Goal: Transaction & Acquisition: Obtain resource

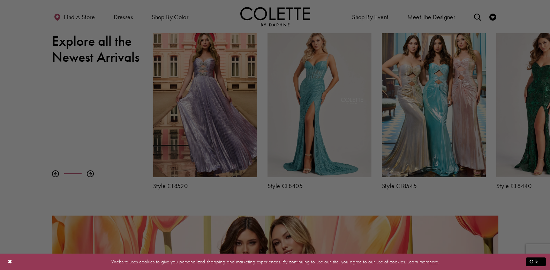
scroll to position [363, 0]
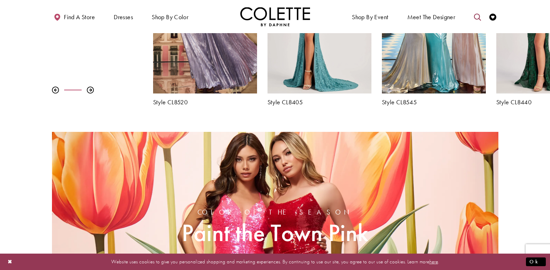
click at [481, 12] on link "Toggle search" at bounding box center [477, 16] width 10 height 19
click at [463, 13] on input "Search" at bounding box center [442, 17] width 84 height 10
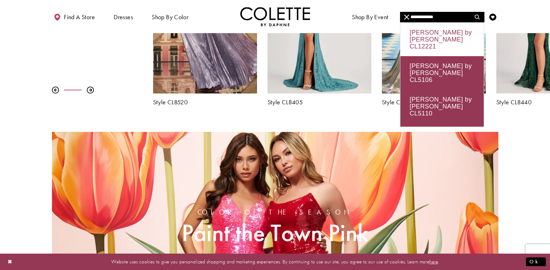
click at [455, 32] on div "Colette by Daphne CL12221" at bounding box center [441, 39] width 83 height 33
type input "**********"
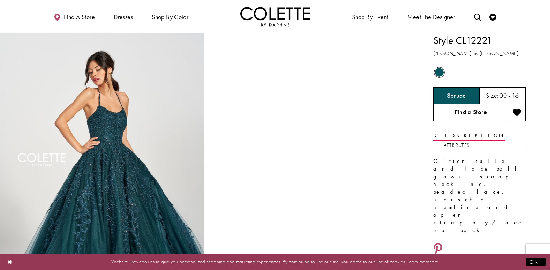
click at [468, 115] on link "Find a Store" at bounding box center [470, 112] width 75 height 17
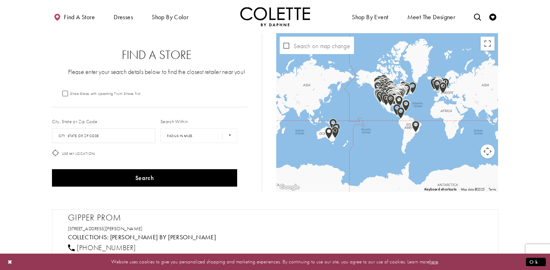
click at [454, 92] on div "Map with store locations" at bounding box center [387, 112] width 222 height 159
click at [491, 155] on button "Map camera controls" at bounding box center [488, 151] width 14 height 14
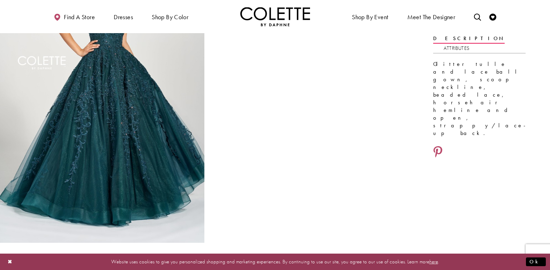
scroll to position [98, 0]
